Goal: Information Seeking & Learning: Understand process/instructions

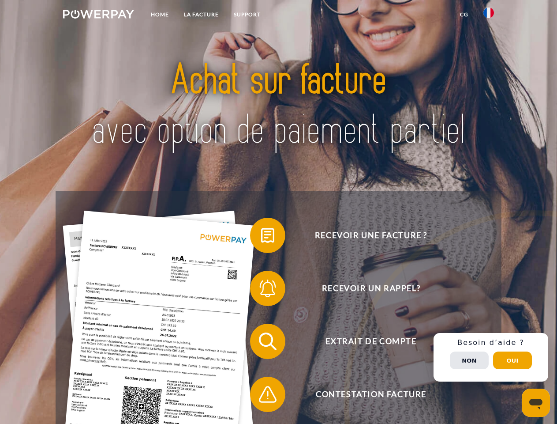
click at [98, 15] on img at bounding box center [98, 14] width 71 height 9
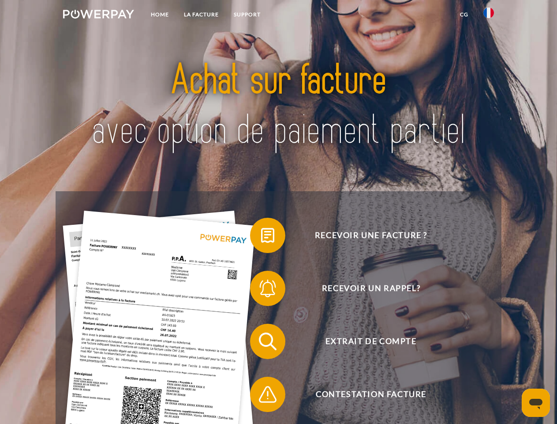
click at [489, 15] on img at bounding box center [489, 13] width 11 height 11
click at [464, 15] on link "CG" at bounding box center [464, 15] width 23 height 16
click at [261, 237] on span at bounding box center [255, 235] width 44 height 44
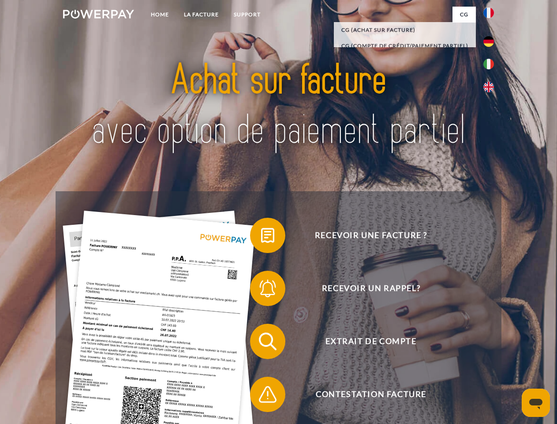
click at [261, 290] on span at bounding box center [255, 288] width 44 height 44
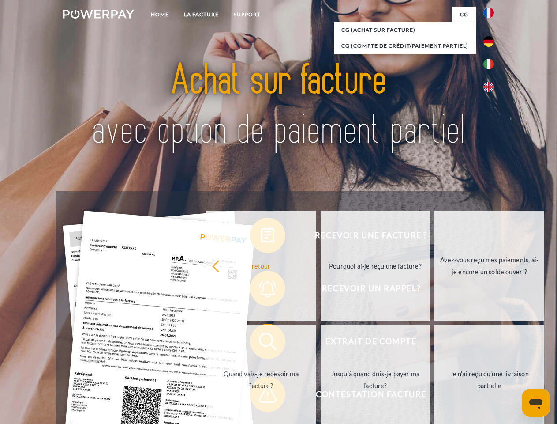
click at [321, 343] on link "Jusqu'à quand dois-je payer ma facture?" at bounding box center [376, 379] width 110 height 110
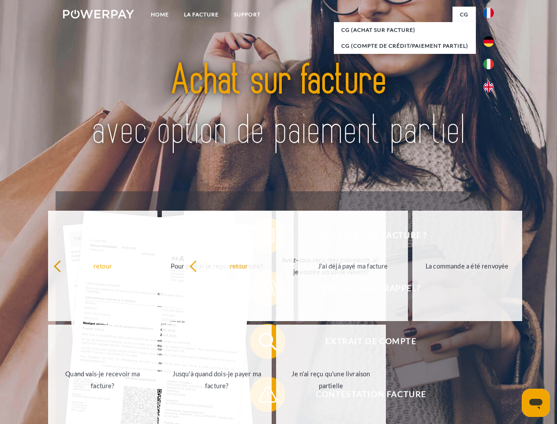
click at [261, 396] on span at bounding box center [255, 394] width 44 height 44
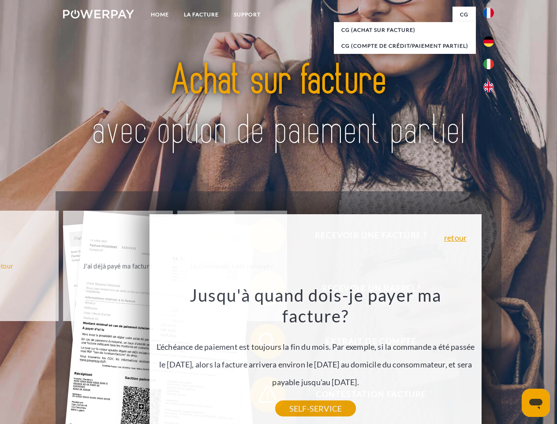
click at [491, 357] on div "Recevoir une facture ? Recevoir un rappel? Extrait de compte retour" at bounding box center [279, 367] width 446 height 353
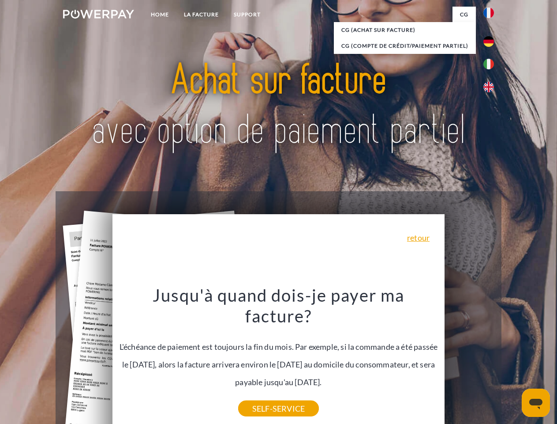
click at [469, 359] on span "Extrait de compte" at bounding box center [371, 340] width 216 height 35
click at [513, 360] on header "Home LA FACTURE Support" at bounding box center [278, 304] width 557 height 609
